Goal: Information Seeking & Learning: Learn about a topic

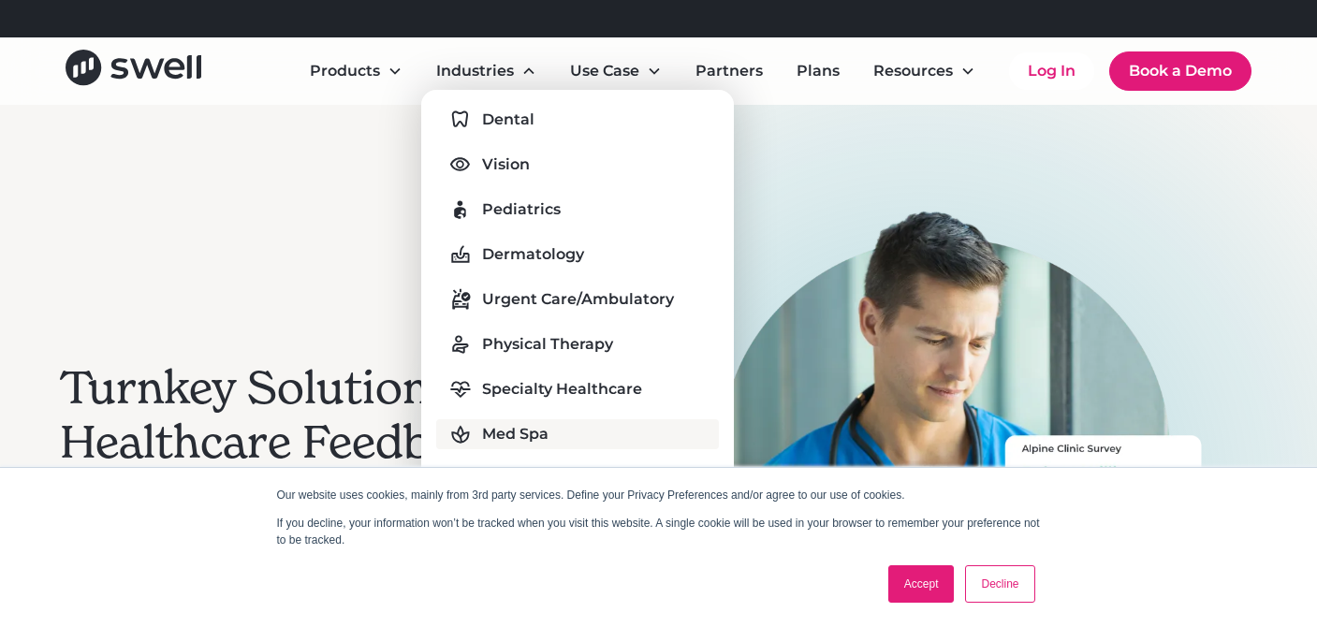
click at [510, 437] on div "Med Spa" at bounding box center [515, 434] width 66 height 22
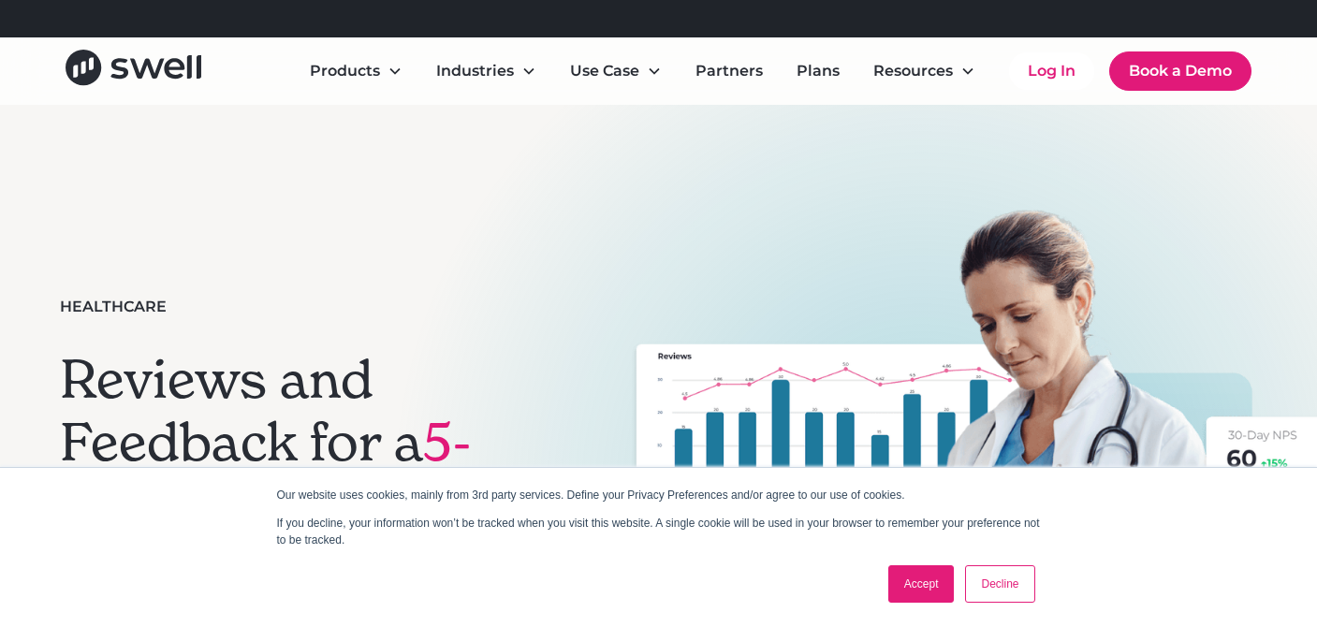
click at [922, 587] on link "Accept" at bounding box center [921, 583] width 66 height 37
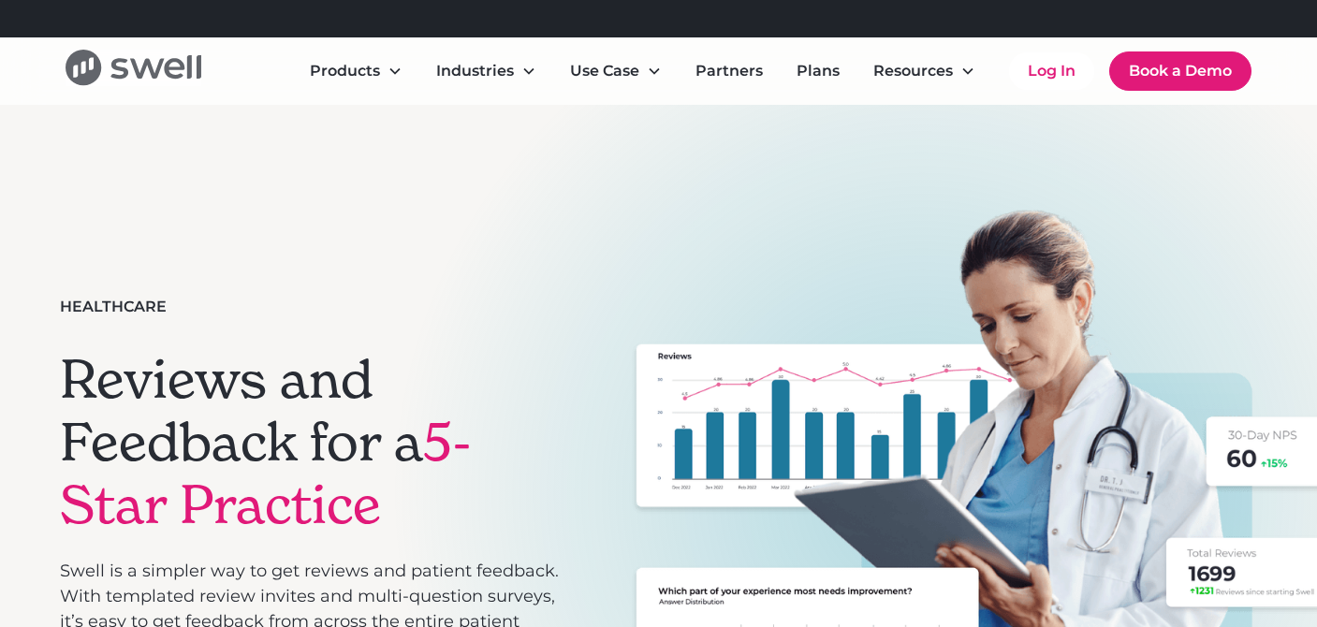
click at [150, 75] on icon "home" at bounding box center [134, 68] width 136 height 36
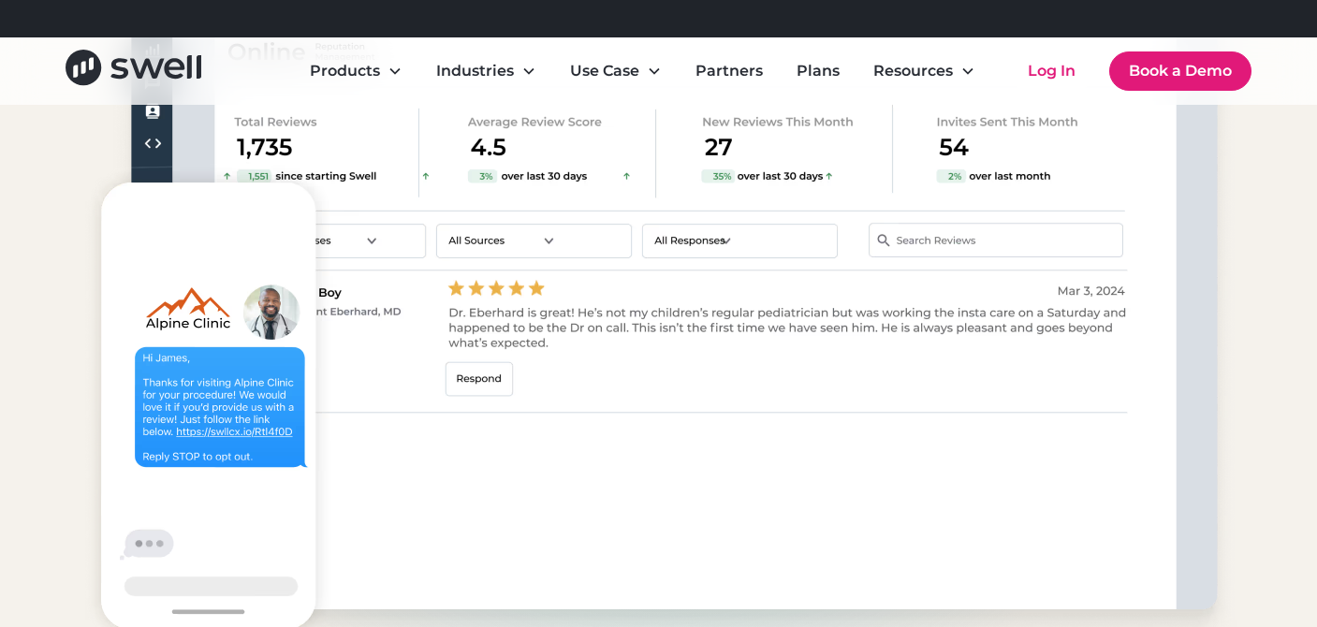
scroll to position [1813, 0]
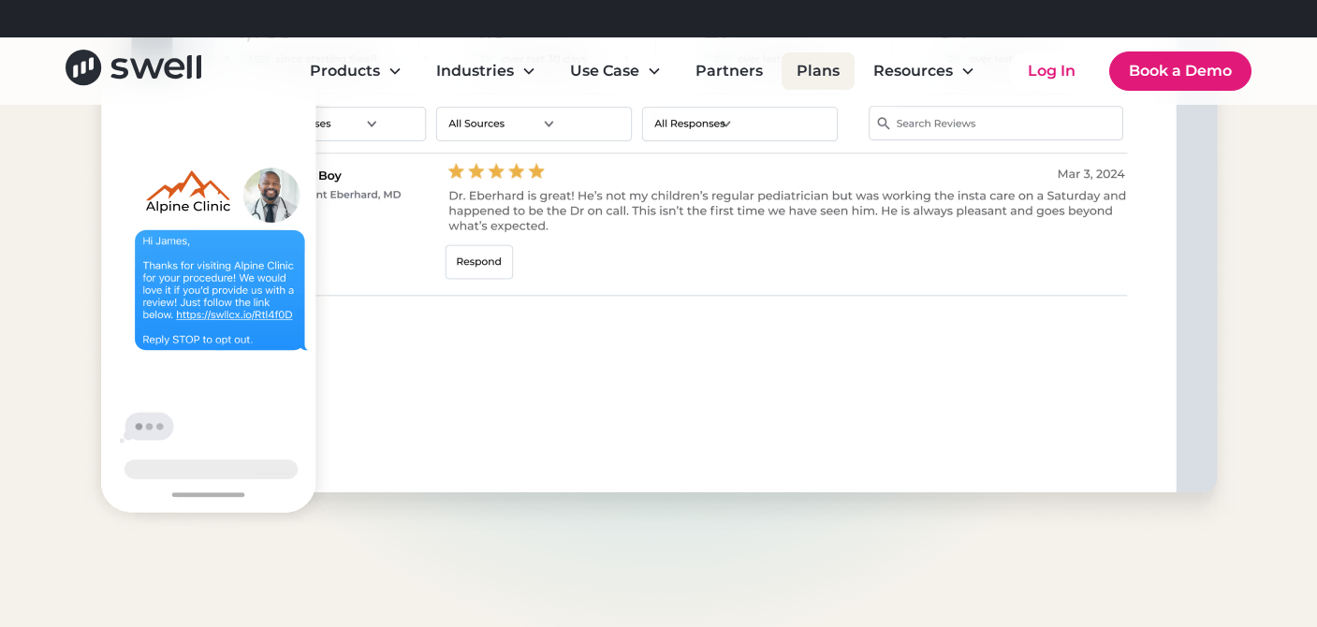
click at [826, 78] on link "Plans" at bounding box center [818, 70] width 73 height 37
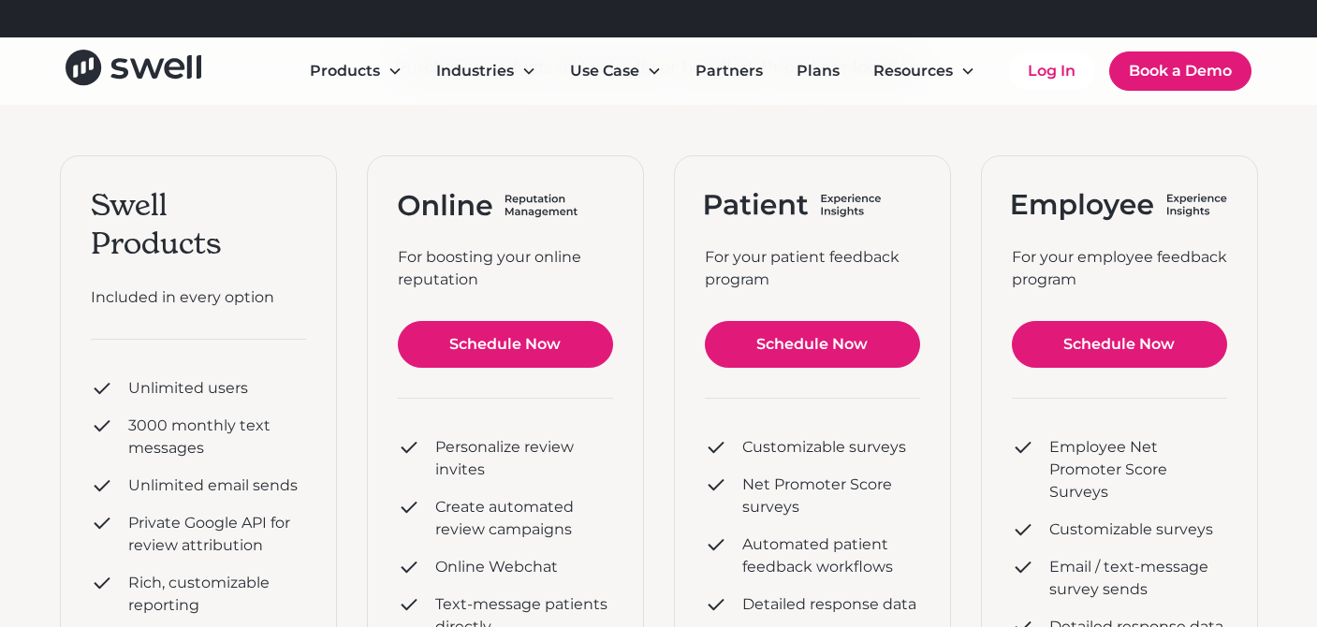
scroll to position [260, 0]
